Goal: Task Accomplishment & Management: Complete application form

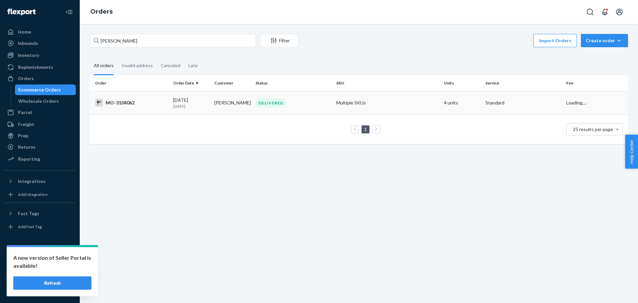
type input "[PERSON_NAME]"
click at [221, 109] on td "[PERSON_NAME]" at bounding box center [232, 102] width 41 height 23
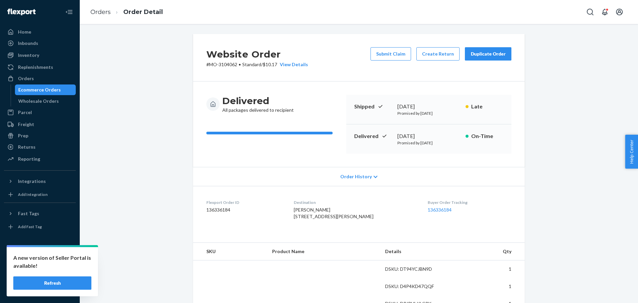
click at [151, 116] on div "Website Order # MO-3104062 • Standard / $10.17 View Details Submit Claim Create…" at bounding box center [359, 282] width 549 height 497
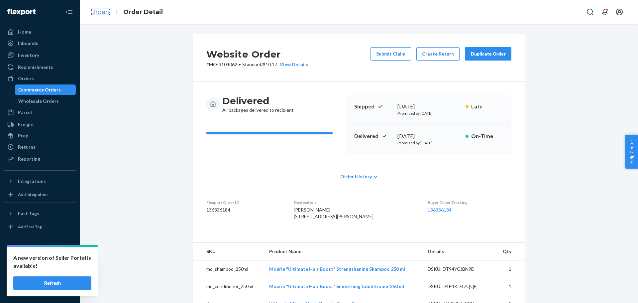
click at [105, 13] on link "Orders" at bounding box center [100, 11] width 20 height 7
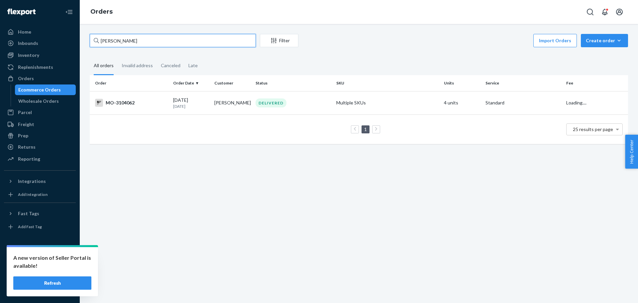
click at [151, 39] on input "[PERSON_NAME]" at bounding box center [173, 40] width 166 height 13
click at [210, 184] on div "[PERSON_NAME] Filter Import Orders Create order Ecommerce order Removal order A…" at bounding box center [359, 163] width 559 height 279
drag, startPoint x: 228, startPoint y: 106, endPoint x: 142, endPoint y: 53, distance: 101.1
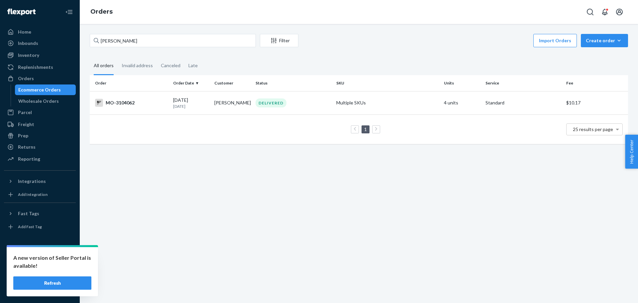
click at [224, 108] on td "[PERSON_NAME]" at bounding box center [232, 102] width 41 height 23
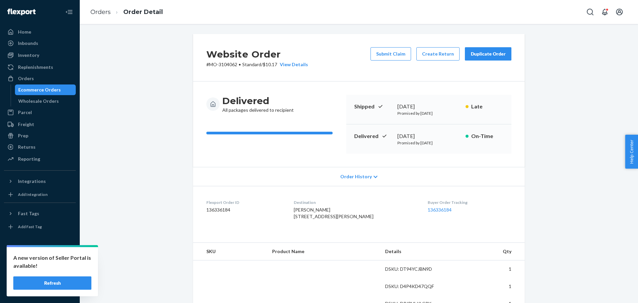
click at [153, 100] on div "Website Order # MO-3104062 • Standard / $10.17 View Details Submit Claim Create…" at bounding box center [359, 282] width 549 height 497
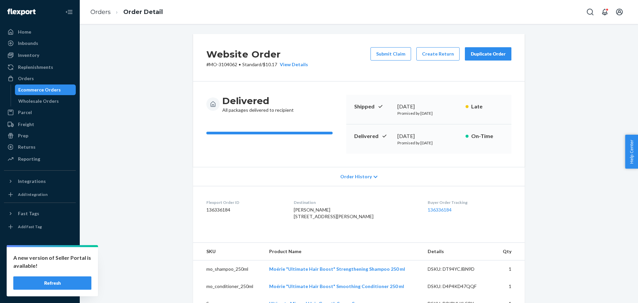
click at [136, 99] on div "Website Order # MO-3104062 • Standard / $10.17 View Details Submit Claim Create…" at bounding box center [359, 282] width 549 height 497
click at [135, 97] on div "Website Order # MO-3104062 • Standard / $10.17 View Details Submit Claim Create…" at bounding box center [359, 282] width 549 height 497
click at [97, 61] on div "Website Order # MO-3104062 • Standard / $10.17 View Details Submit Claim Create…" at bounding box center [359, 282] width 549 height 497
click at [125, 81] on div "Website Order # MO-3104062 • Standard / $10.17 View Details Submit Claim Create…" at bounding box center [359, 282] width 549 height 497
click at [158, 179] on div "Website Order # MO-3104062 • Standard / $10.17 View Details Submit Claim Create…" at bounding box center [359, 282] width 549 height 497
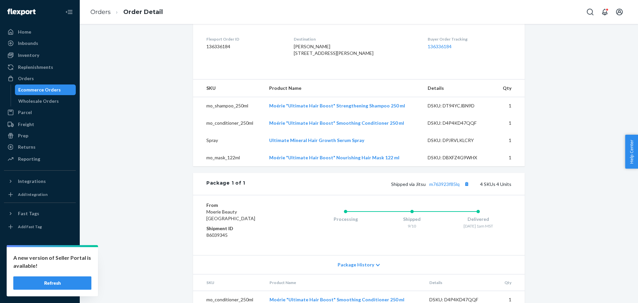
scroll to position [166, 0]
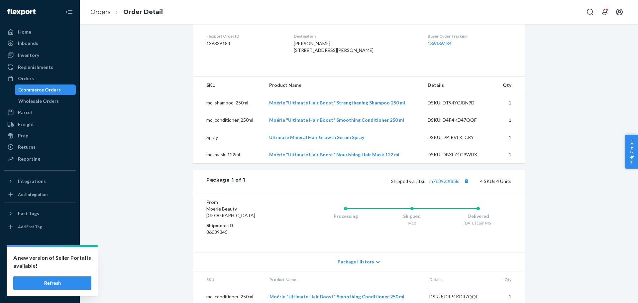
drag, startPoint x: 311, startPoint y: 65, endPoint x: 301, endPoint y: 50, distance: 18.1
click at [301, 50] on div "[PERSON_NAME] [STREET_ADDRESS][PERSON_NAME]" at bounding box center [356, 46] width 124 height 13
drag, startPoint x: 125, startPoint y: 101, endPoint x: 121, endPoint y: 102, distance: 4.8
click at [123, 101] on div "Website Order # MO-3104062 • Standard / $10.17 View Details Submit Claim Create…" at bounding box center [359, 116] width 549 height 497
click at [136, 80] on div "Website Order # MO-3104062 • Standard / $10.17 View Details Submit Claim Create…" at bounding box center [359, 116] width 549 height 497
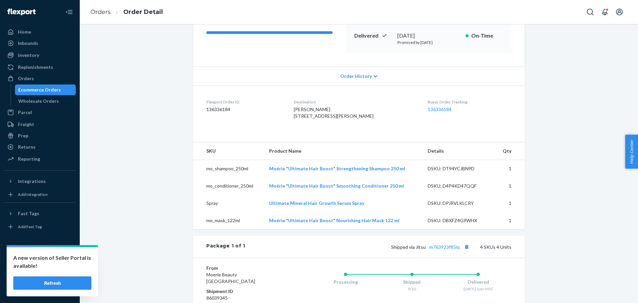
scroll to position [100, 0]
drag, startPoint x: 175, startPoint y: 84, endPoint x: 115, endPoint y: 0, distance: 102.6
click at [174, 84] on div "Website Order # MO-3104062 • Standard / $10.17 View Details Submit Claim Create…" at bounding box center [359, 182] width 549 height 497
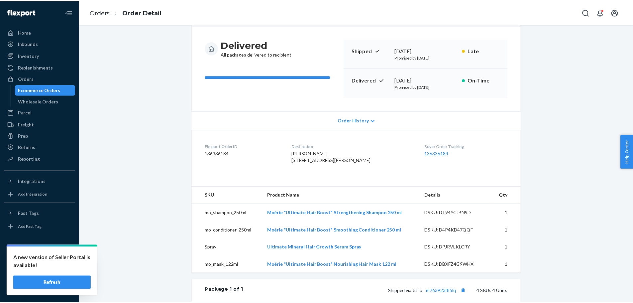
scroll to position [0, 0]
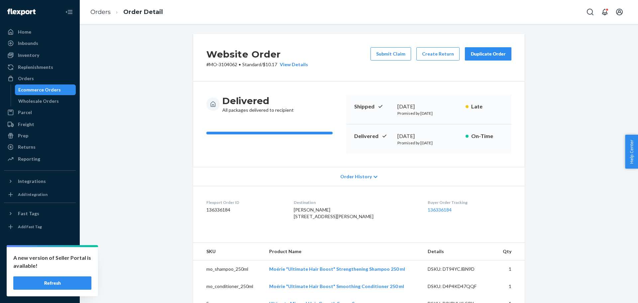
copy span "[STREET_ADDRESS][PERSON_NAME]"
drag, startPoint x: 308, startPoint y: 228, endPoint x: 300, endPoint y: 220, distance: 11.1
click at [299, 218] on dl "Flexport Order ID 136336184 Destination [PERSON_NAME] [STREET_ADDRESS][PERSON_N…" at bounding box center [359, 211] width 332 height 50
click at [148, 64] on div "Website Order # MO-3104062 • Standard / $10.17 View Details Submit Claim Create…" at bounding box center [359, 282] width 549 height 497
click at [533, 168] on div "Website Order # MO-3104062 • Standard / $10.17 View Details Submit Claim Create…" at bounding box center [359, 282] width 549 height 497
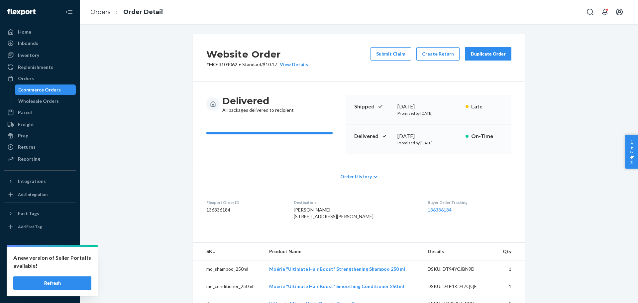
click at [570, 65] on div "Website Order # MO-3104062 • Standard / $10.17 View Details Submit Claim Create…" at bounding box center [359, 282] width 549 height 497
click at [621, 13] on icon "Open account menu" at bounding box center [620, 12] width 8 height 8
drag, startPoint x: 592, startPoint y: 106, endPoint x: 593, endPoint y: 98, distance: 7.8
click at [592, 103] on div "Website Order # MO-3104062 • Standard / $10.17 View Details Submit Claim Create…" at bounding box center [359, 282] width 549 height 497
click at [68, 12] on icon "Close Navigation" at bounding box center [70, 12] width 5 height 4
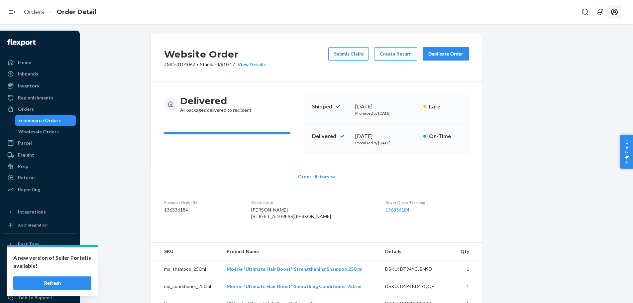
click at [3, 13] on div at bounding box center [12, 12] width 24 height 24
click at [13, 13] on icon "Open Navigation" at bounding box center [12, 12] width 8 height 8
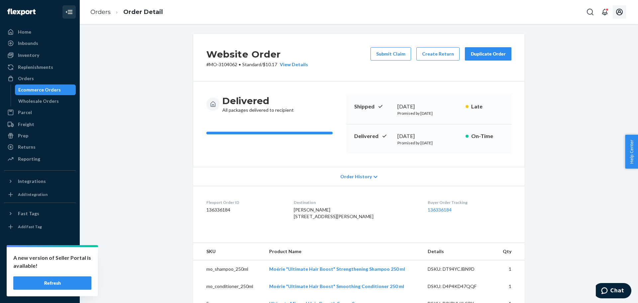
click at [555, 92] on div "Website Order # MO-3104062 • Standard / $10.17 View Details Submit Claim Create…" at bounding box center [359, 282] width 549 height 497
click at [106, 77] on div "Website Order # MO-3104062 • Standard / $10.17 View Details Submit Claim Create…" at bounding box center [359, 282] width 549 height 497
click at [21, 30] on div "Home" at bounding box center [24, 32] width 13 height 7
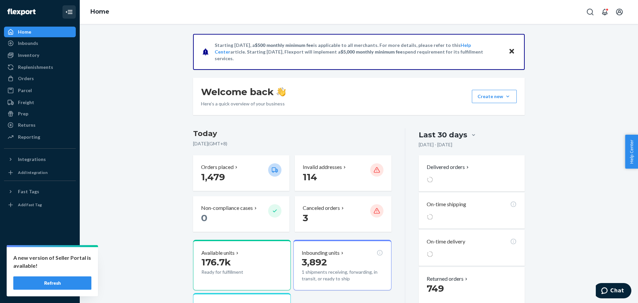
click at [141, 116] on div "Starting [DATE], a $500 monthly minimum fee is applicable to all merchants. For…" at bounding box center [359, 290] width 549 height 513
click at [32, 78] on div "Orders" at bounding box center [26, 78] width 16 height 7
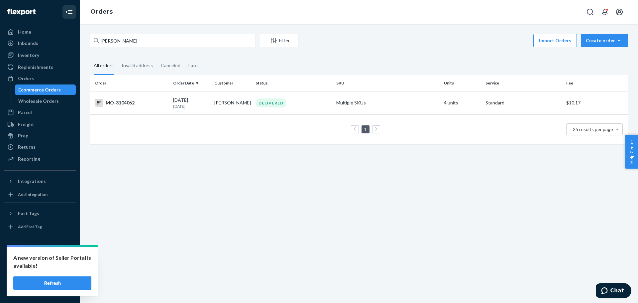
click at [403, 60] on fieldset "All orders Invalid address Canceled Late" at bounding box center [359, 66] width 539 height 18
click at [606, 41] on div "Create order" at bounding box center [604, 40] width 37 height 7
click at [488, 41] on div "Import Orders Create order Ecommerce order Removal order" at bounding box center [466, 41] width 326 height 15
click at [455, 46] on div "Import Orders Create order Ecommerce order Removal order" at bounding box center [466, 41] width 326 height 15
drag, startPoint x: 340, startPoint y: 168, endPoint x: 511, endPoint y: 78, distance: 193.1
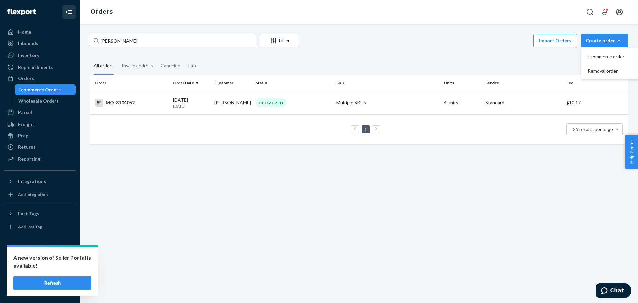
click at [342, 167] on div "[PERSON_NAME] Filter Import Orders Create order Ecommerce order Removal order A…" at bounding box center [359, 163] width 559 height 279
click at [617, 13] on icon "Open account menu" at bounding box center [620, 12] width 8 height 8
click at [462, 48] on div "Import Orders Create order Ecommerce order Removal order" at bounding box center [466, 41] width 326 height 15
click at [233, 45] on input "[PERSON_NAME]" at bounding box center [173, 40] width 166 height 13
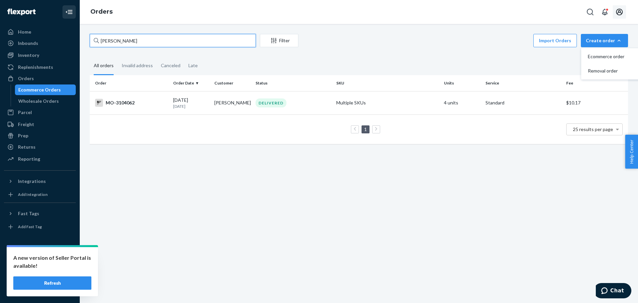
click at [233, 45] on input "[PERSON_NAME]" at bounding box center [173, 40] width 166 height 13
click at [23, 31] on div "Home" at bounding box center [24, 32] width 13 height 7
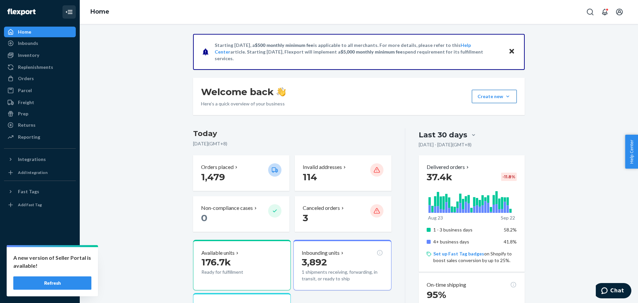
click at [498, 98] on button "Create new Create new inbound Create new order Create new product" at bounding box center [494, 96] width 45 height 13
click at [498, 128] on span "Create new order" at bounding box center [500, 126] width 43 height 5
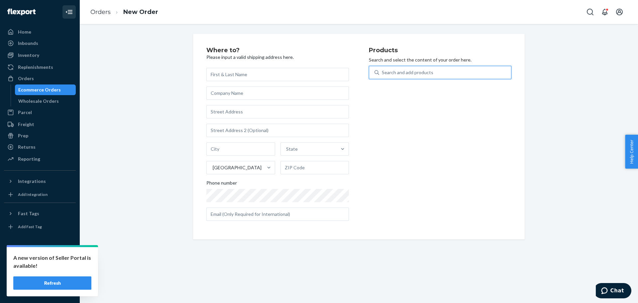
click at [413, 75] on div "Search and add products" at bounding box center [408, 72] width 52 height 7
click at [383, 75] on input "0 results available. Use Up and Down to choose options, press Enter to select t…" at bounding box center [382, 72] width 1 height 7
type input "p"
type input "spray"
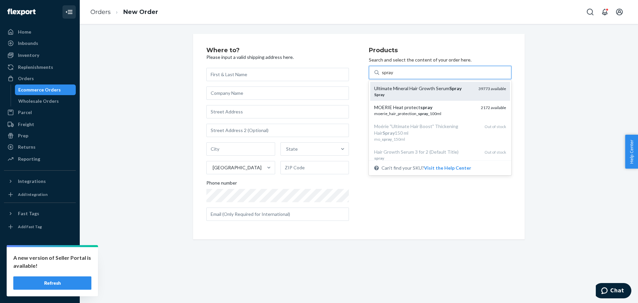
click at [412, 89] on div "Ultimate Mineral Hair Growth Serum Spray" at bounding box center [423, 88] width 99 height 7
click at [394, 76] on input "spray" at bounding box center [388, 72] width 12 height 7
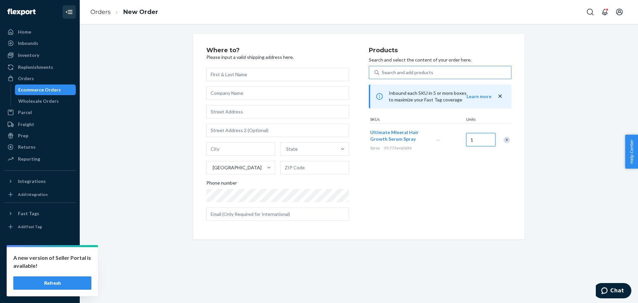
click at [481, 142] on input "1" at bounding box center [480, 139] width 29 height 13
type input "3"
click at [381, 275] on div "Where to? Please input a valid shipping address here. State United States Phone…" at bounding box center [359, 163] width 559 height 279
click at [405, 75] on div "Search and add products" at bounding box center [408, 72] width 52 height 7
click at [383, 75] on input "0 results available. Use Up and Down to choose options, press Enter to select t…" at bounding box center [382, 72] width 1 height 7
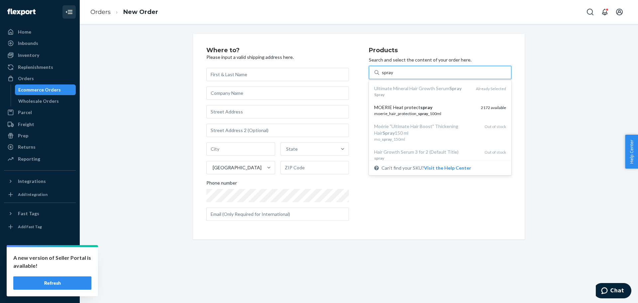
type input "spray"
click at [564, 104] on div "Where to? Please input a valid shipping address here. State United States Phone…" at bounding box center [359, 136] width 549 height 205
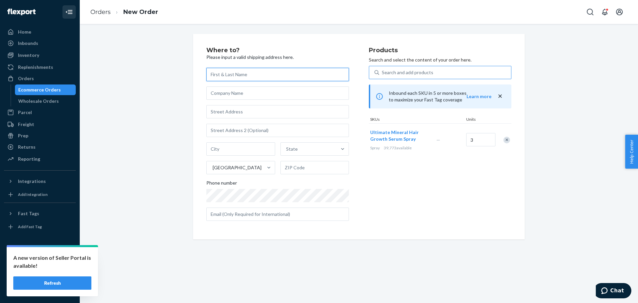
click at [238, 76] on input "text" at bounding box center [277, 74] width 143 height 13
paste input "[PERSON_NAME]"
type input "[PERSON_NAME]"
click at [556, 164] on div "Where to? Please input a valid shipping address here. [PERSON_NAME] State [GEOG…" at bounding box center [359, 136] width 549 height 205
click at [140, 105] on div "Where to? Please input a valid shipping address here. [PERSON_NAME] State [GEOG…" at bounding box center [359, 136] width 549 height 205
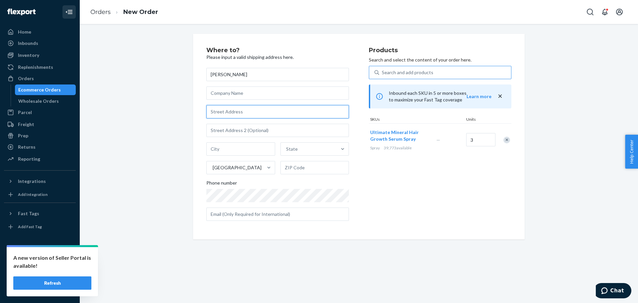
click at [232, 110] on input "text" at bounding box center [277, 111] width 143 height 13
paste input "[STREET_ADDRESS]"
type input "[STREET_ADDRESS]"
click at [298, 169] on input "text" at bounding box center [315, 167] width 69 height 13
paste input "06460"
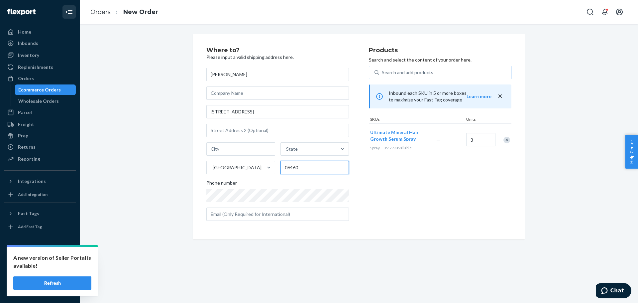
type input "06460"
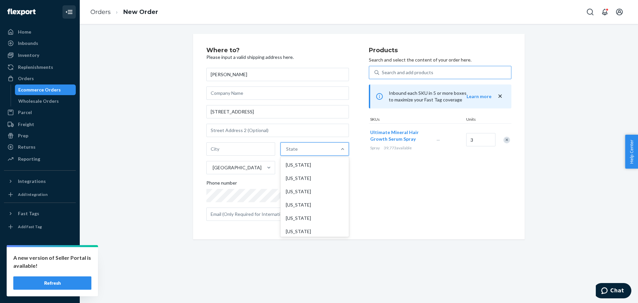
click at [296, 149] on div "State" at bounding box center [309, 148] width 56 height 13
click at [287, 149] on input "option [US_STATE] focused, 1 of 59. 59 results available. Use Up and Down to ch…" at bounding box center [286, 149] width 1 height 7
type input "c"
click at [302, 204] on div "[US_STATE]" at bounding box center [314, 204] width 67 height 13
click at [288, 152] on input "c" at bounding box center [286, 149] width 3 height 7
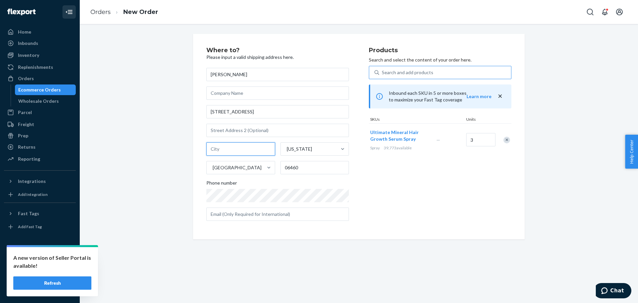
click at [227, 147] on input "text" at bounding box center [240, 148] width 69 height 13
paste input "Milford"
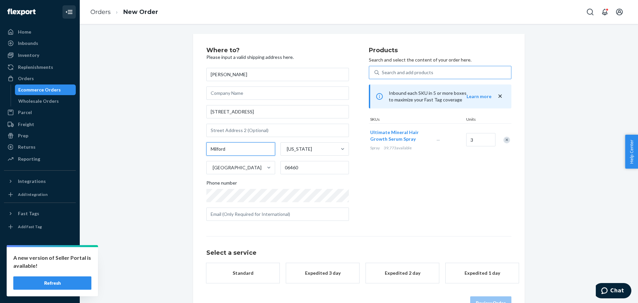
type input "Milford"
click at [138, 155] on div "Where to? Please input a valid shipping address here. [PERSON_NAME] [STREET_ADD…" at bounding box center [359, 178] width 549 height 289
click at [153, 168] on div "Where to? Please input a valid shipping address here. [PERSON_NAME] [STREET_ADD…" at bounding box center [359, 182] width 549 height 296
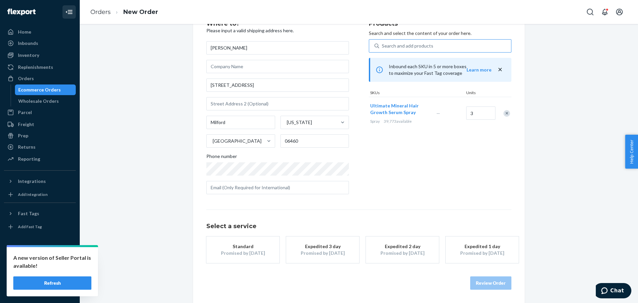
click at [566, 238] on div "Where to? Please input a valid shipping address here. [PERSON_NAME] [STREET_ADD…" at bounding box center [359, 155] width 549 height 296
click at [566, 58] on div "Where to? Please input a valid shipping address here. [PERSON_NAME] [STREET_ADD…" at bounding box center [359, 155] width 549 height 296
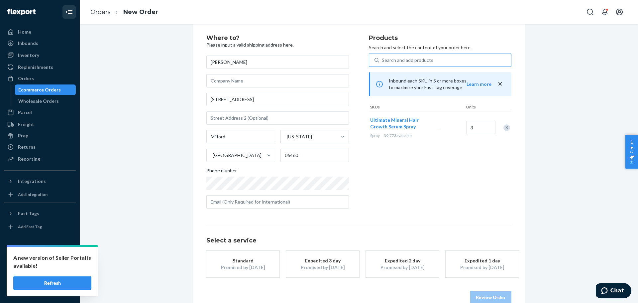
scroll to position [0, 0]
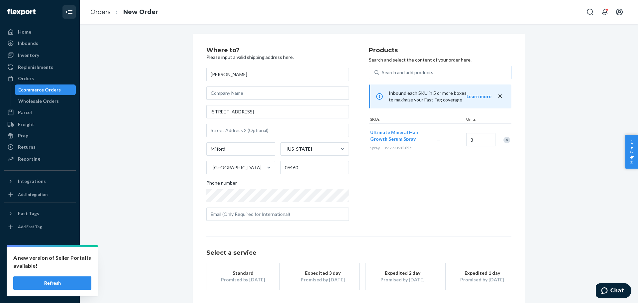
click at [163, 100] on div "Where to? Please input a valid shipping address here. [PERSON_NAME] [STREET_ADD…" at bounding box center [359, 182] width 549 height 296
